Goal: Task Accomplishment & Management: Manage account settings

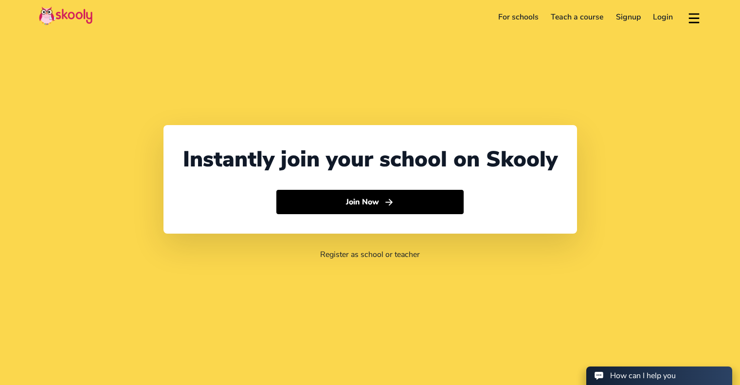
select select "60"
select select "[GEOGRAPHIC_DATA]"
select select "[GEOGRAPHIC_DATA]/Kuala_Lumpur"
click at [663, 18] on link "Login" at bounding box center [663, 17] width 33 height 16
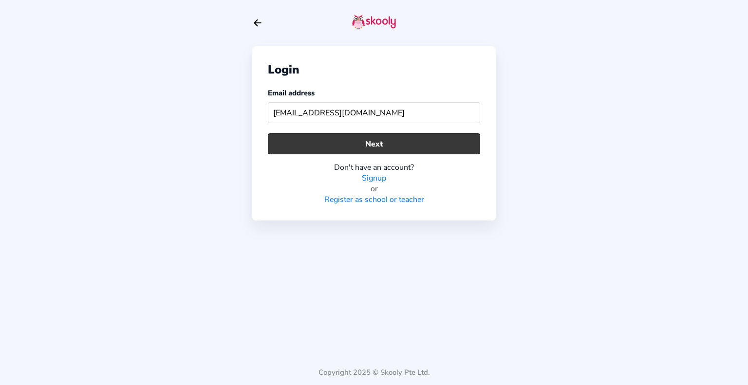
type input "[EMAIL_ADDRESS][DOMAIN_NAME]"
click at [413, 144] on button "Next" at bounding box center [374, 143] width 212 height 21
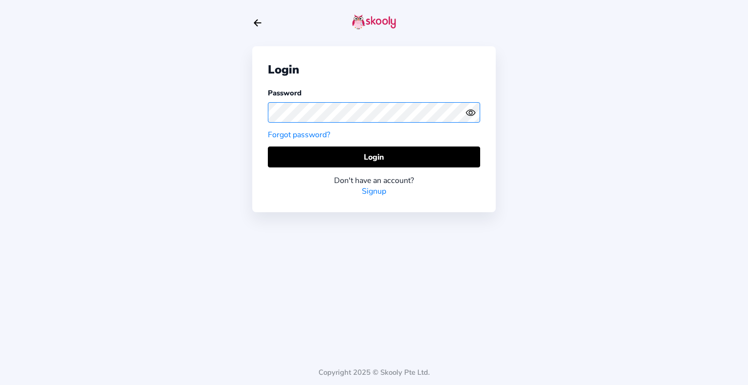
click at [165, 121] on div "Login Password Forgot password? Login Don't have an account? Signup Copyright 2…" at bounding box center [374, 192] width 748 height 385
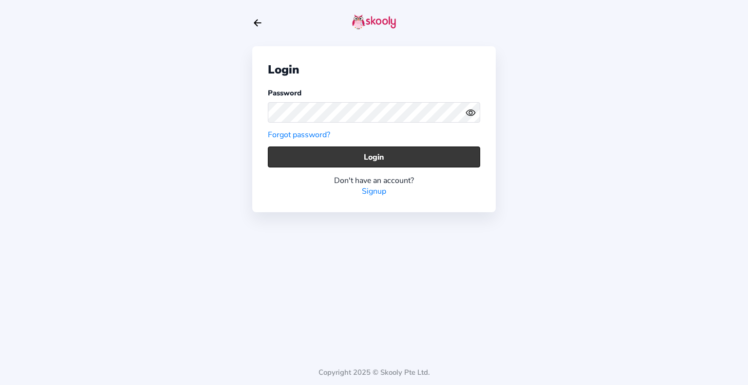
click at [409, 153] on button "Login" at bounding box center [374, 157] width 212 height 21
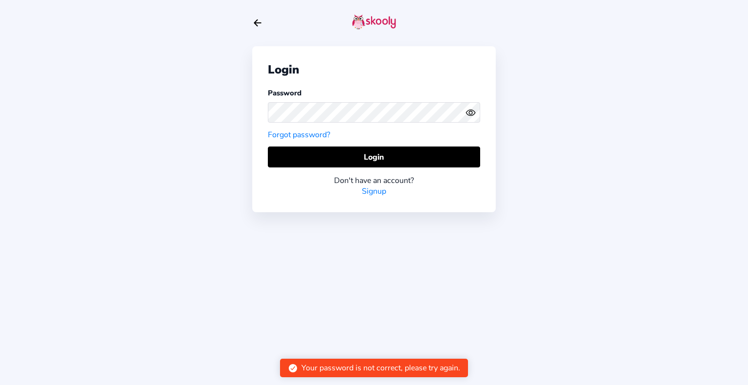
click at [475, 113] on icon "eye outline" at bounding box center [470, 113] width 9 height 6
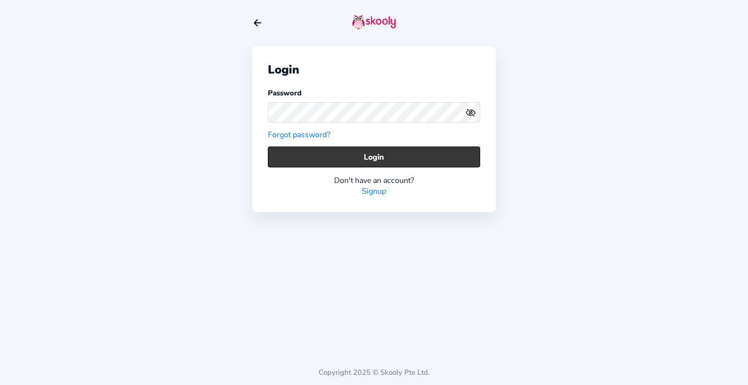
click at [418, 148] on button "Login" at bounding box center [374, 157] width 212 height 21
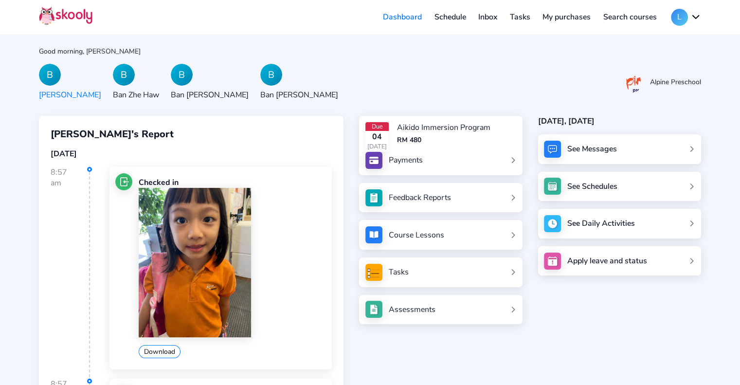
click at [505, 152] on link "Payments" at bounding box center [441, 160] width 151 height 17
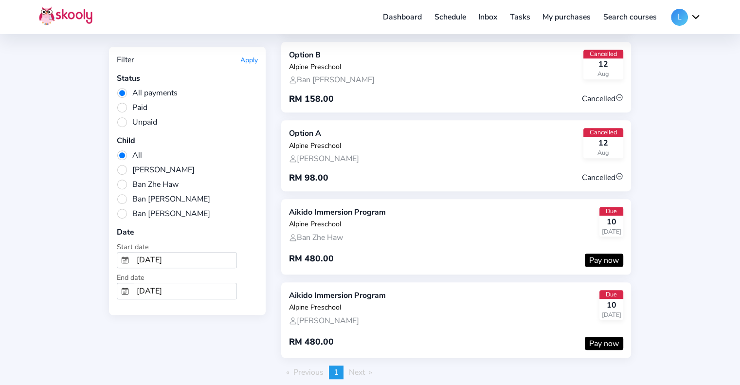
scroll to position [551, 0]
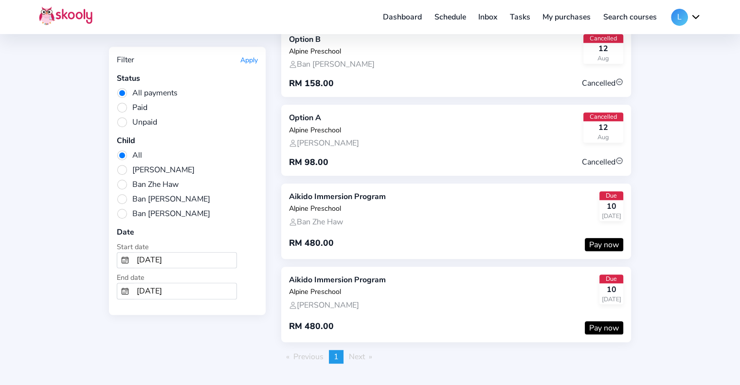
click at [355, 351] on span "Next page" at bounding box center [357, 356] width 16 height 11
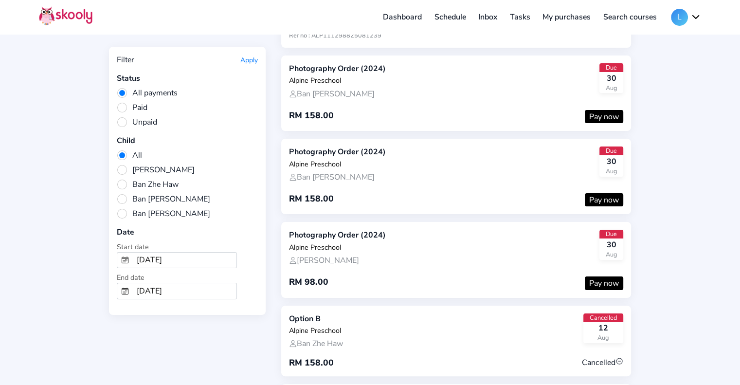
scroll to position [0, 0]
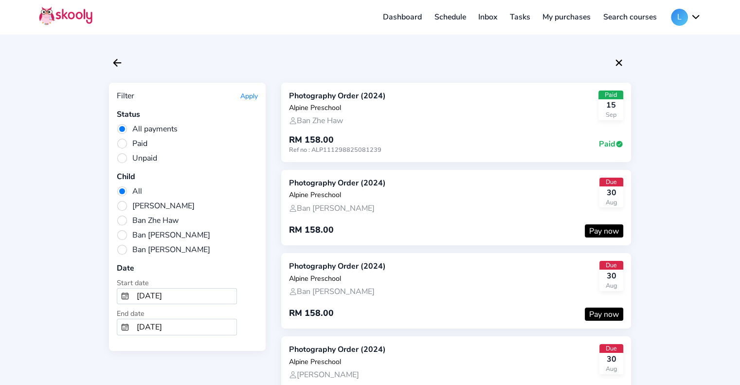
click at [391, 14] on link "Dashboard" at bounding box center [403, 17] width 52 height 16
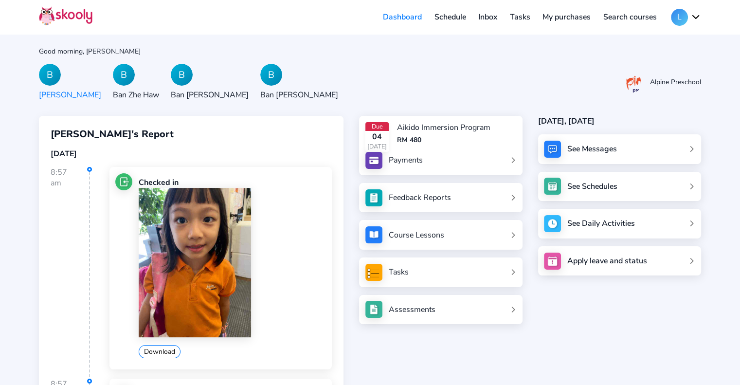
click at [116, 81] on div "B" at bounding box center [124, 75] width 22 height 22
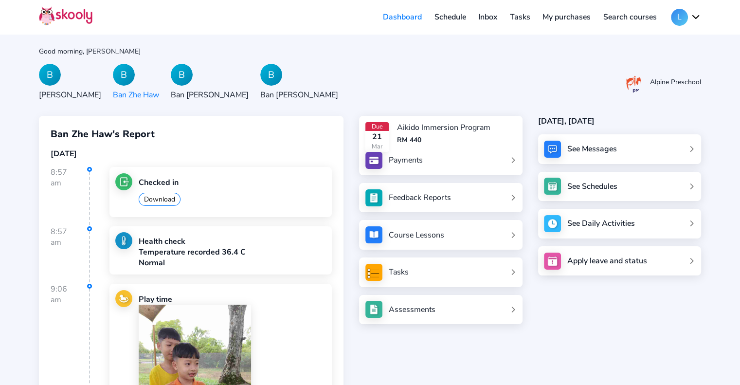
click at [151, 74] on div "B Ban Wan Qing B Ban Zhe Haw B Ban [PERSON_NAME] B Ban [PERSON_NAME]" at bounding box center [194, 82] width 311 height 37
click at [171, 73] on div "B" at bounding box center [182, 75] width 22 height 22
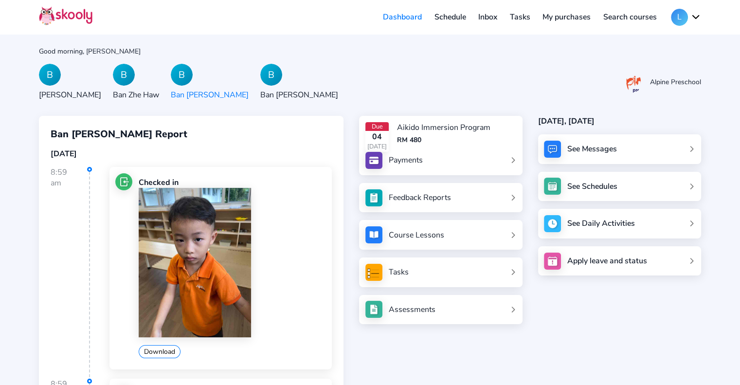
click at [260, 77] on div "B" at bounding box center [271, 75] width 22 height 22
